Goal: Entertainment & Leisure: Browse casually

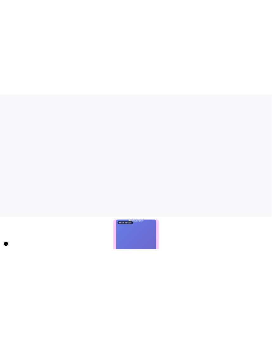
scroll to position [72, 0]
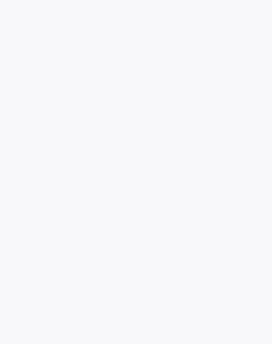
scroll to position [265, 0]
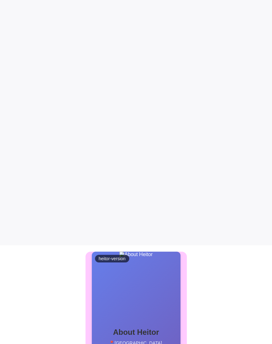
scroll to position [265, 0]
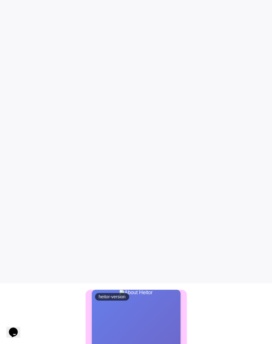
scroll to position [39, 0]
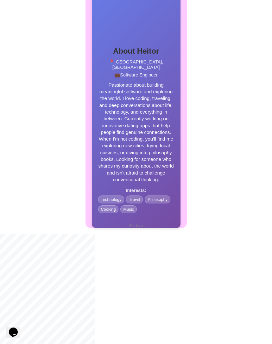
scroll to position [393, 0]
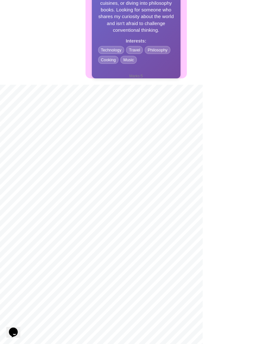
scroll to position [537, 0]
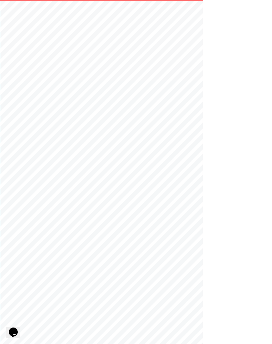
scroll to position [1091, 0]
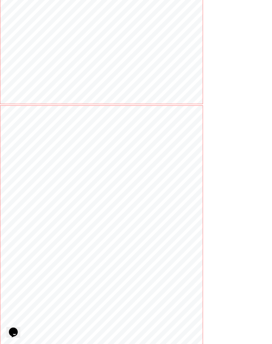
scroll to position [922, 0]
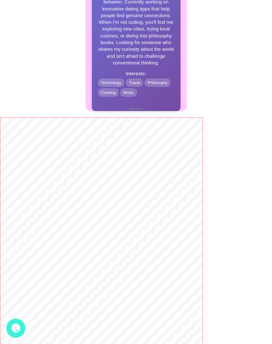
scroll to position [489, 0]
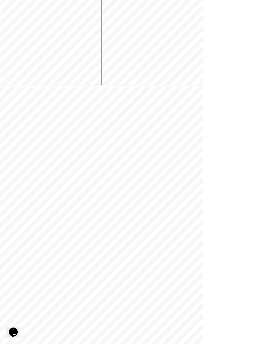
scroll to position [791, 0]
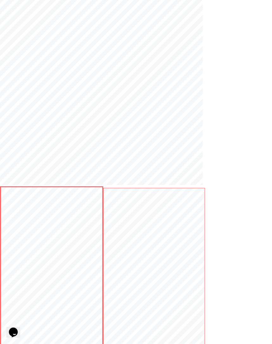
scroll to position [792, 0]
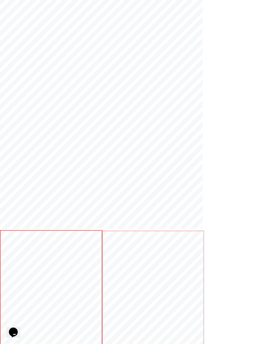
scroll to position [792, 0]
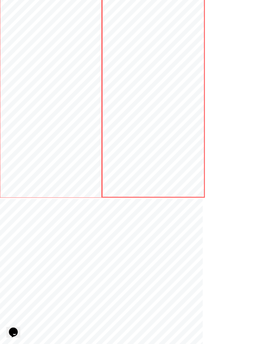
scroll to position [792, 0]
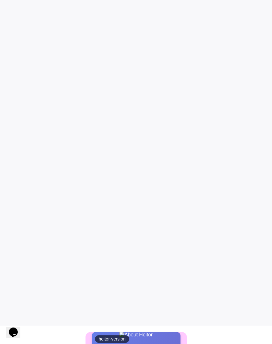
scroll to position [15, 0]
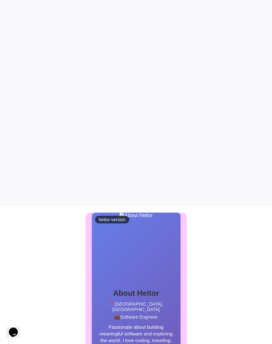
scroll to position [265, 0]
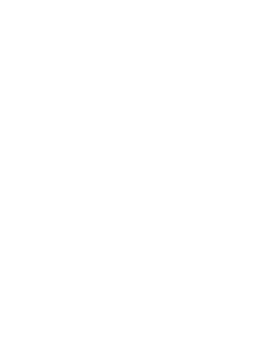
click at [0, 0] on silmele-applet at bounding box center [0, 0] width 0 height 0
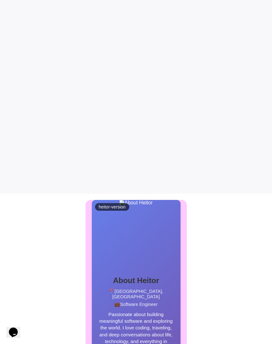
scroll to position [265, 0]
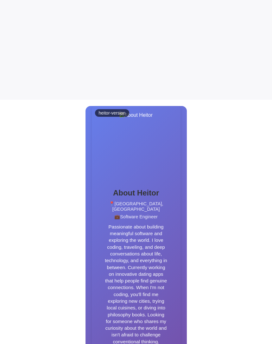
scroll to position [307, 0]
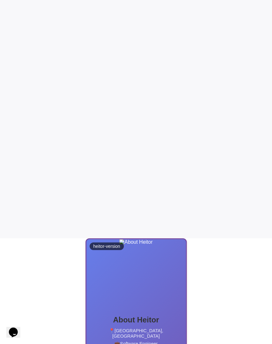
scroll to position [247, 0]
